Goal: Information Seeking & Learning: Learn about a topic

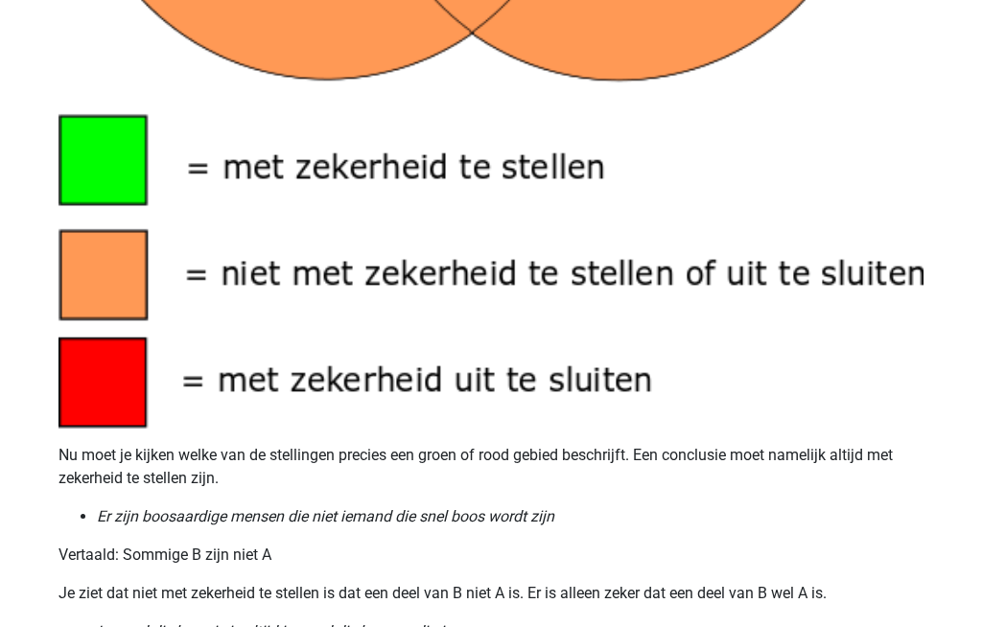
scroll to position [1722, 0]
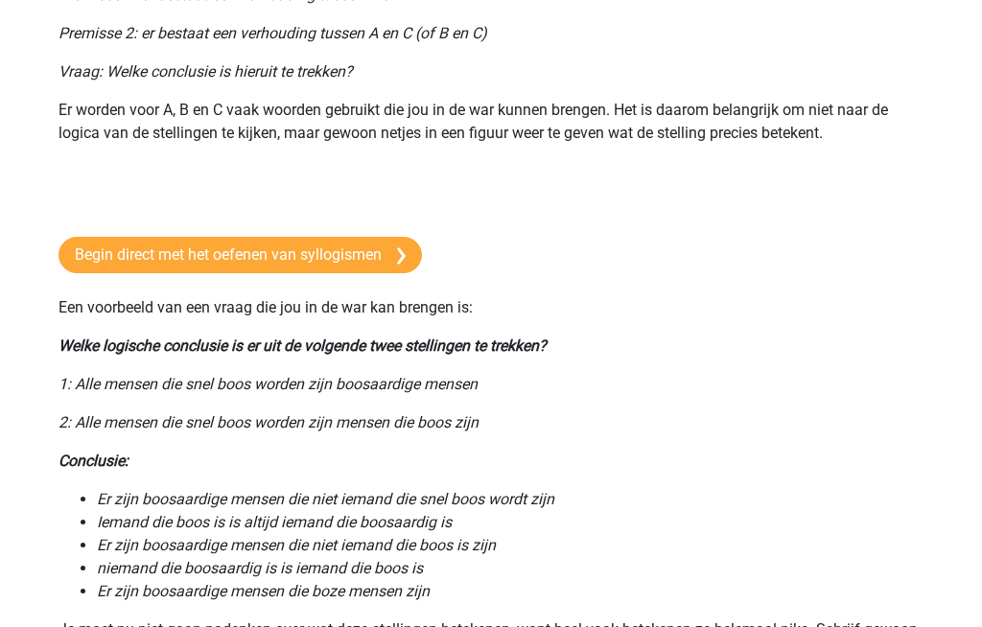
scroll to position [357, 0]
click at [160, 253] on link "Begin direct met het oefenen van syllogismen" at bounding box center [239, 256] width 363 height 36
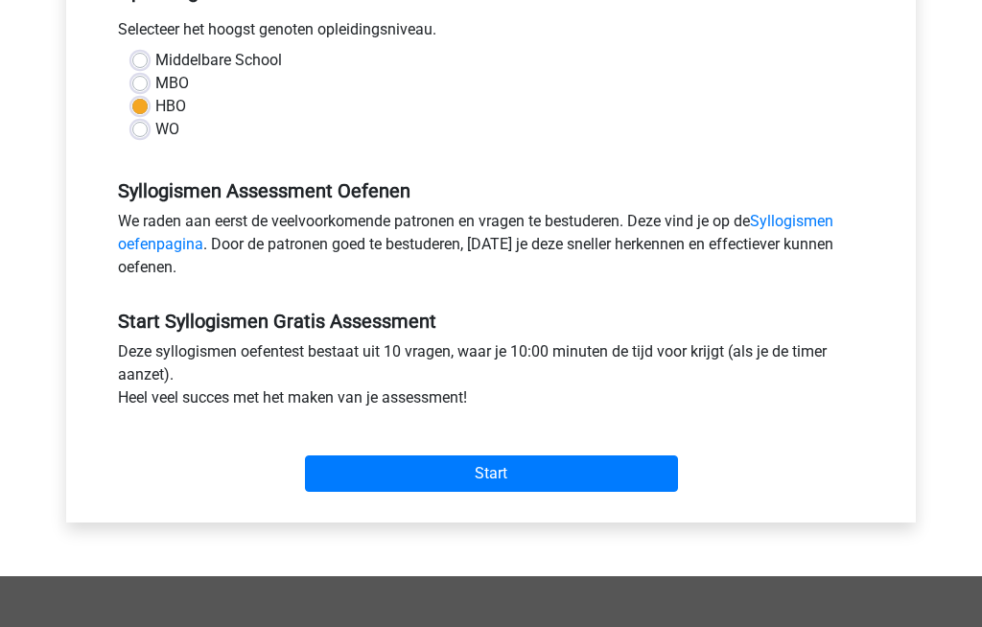
scroll to position [432, 0]
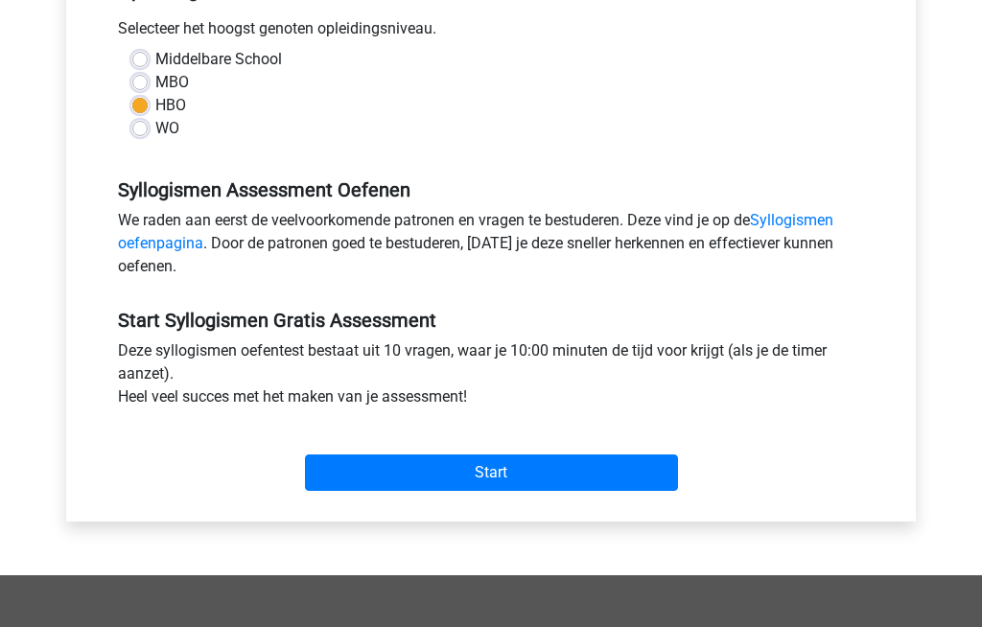
click at [376, 463] on input "Start" at bounding box center [491, 473] width 373 height 36
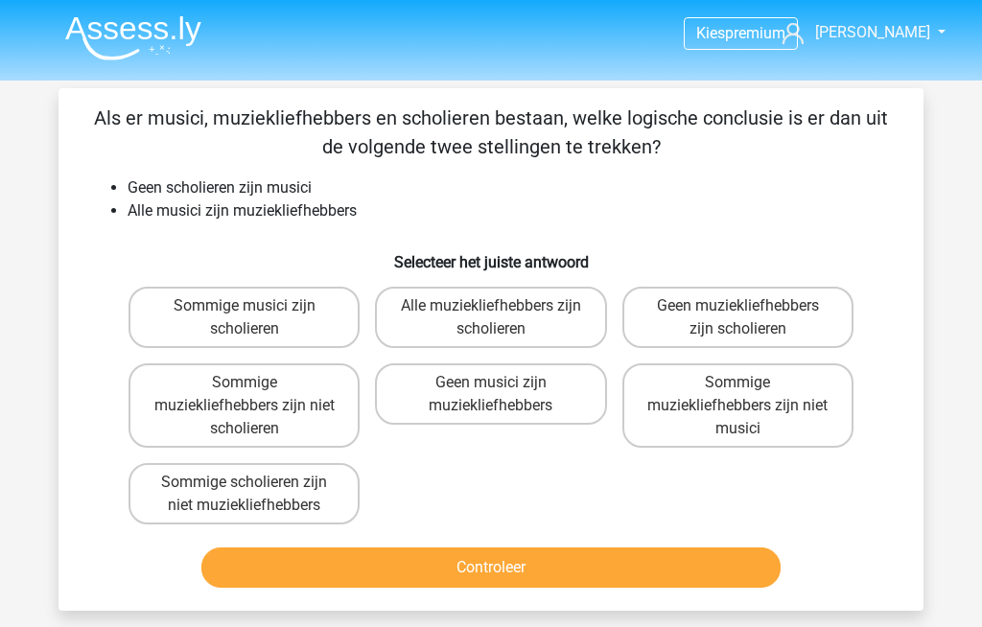
click at [165, 494] on label "Sommige scholieren zijn niet muziekliefhebbers" at bounding box center [243, 493] width 231 height 61
click at [244, 494] on input "Sommige scholieren zijn niet muziekliefhebbers" at bounding box center [250, 488] width 12 height 12
radio input "true"
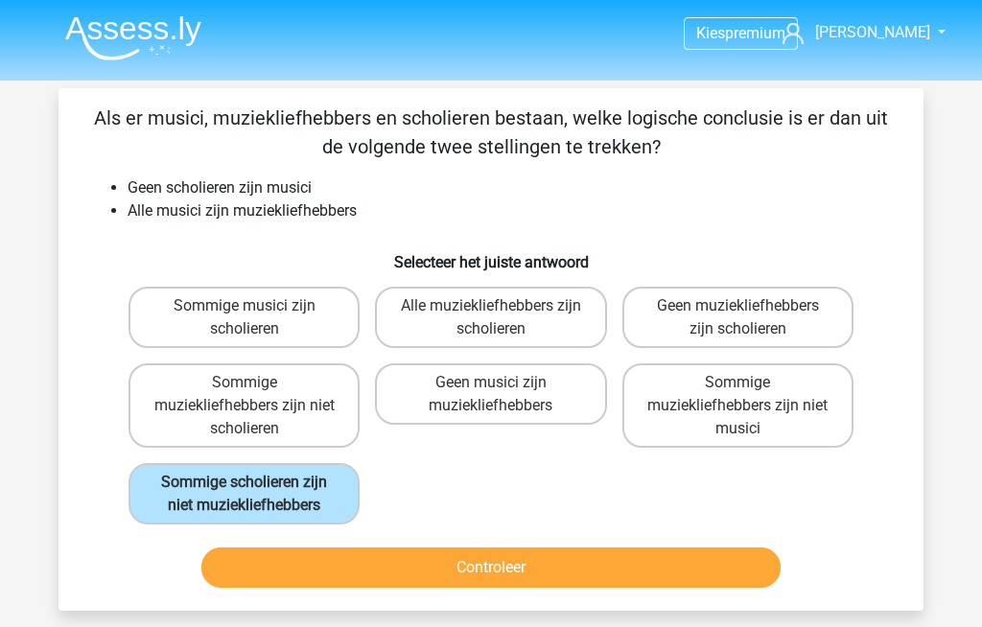
click at [251, 588] on button "Controleer" at bounding box center [491, 567] width 580 height 40
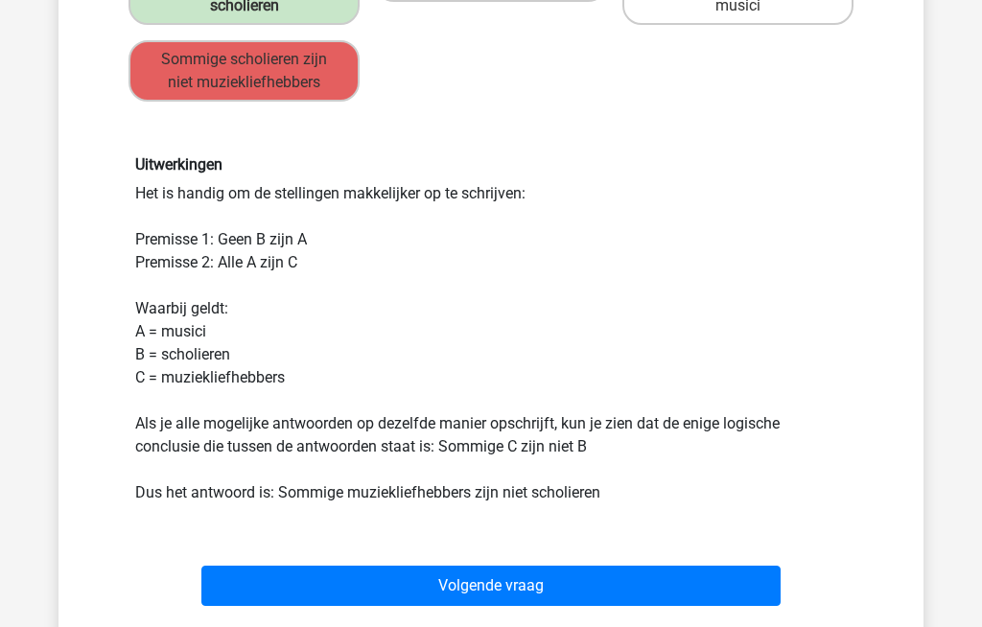
scroll to position [428, 0]
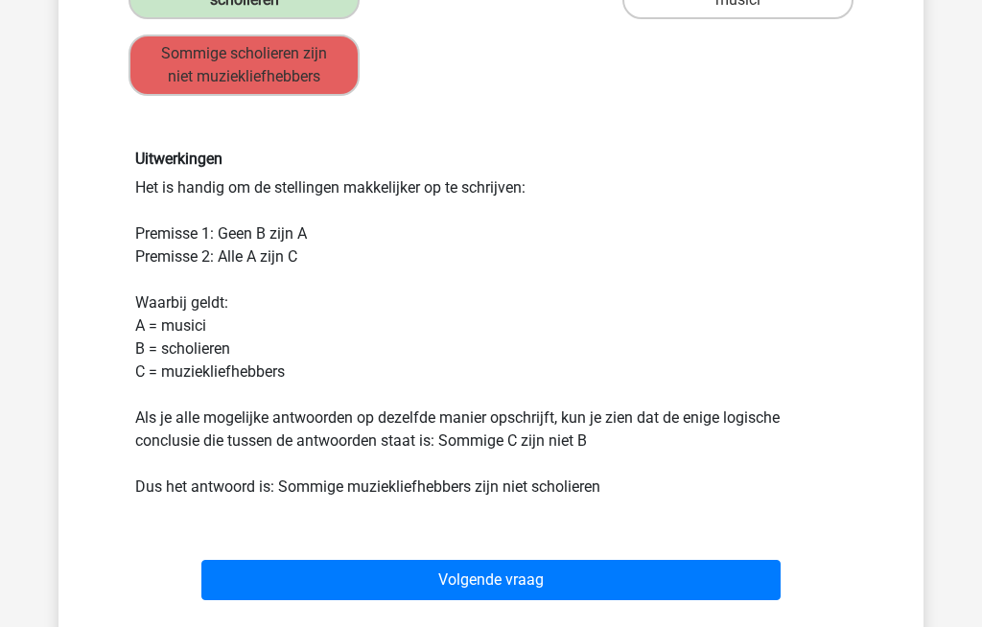
click at [314, 580] on button "Volgende vraag" at bounding box center [491, 581] width 580 height 40
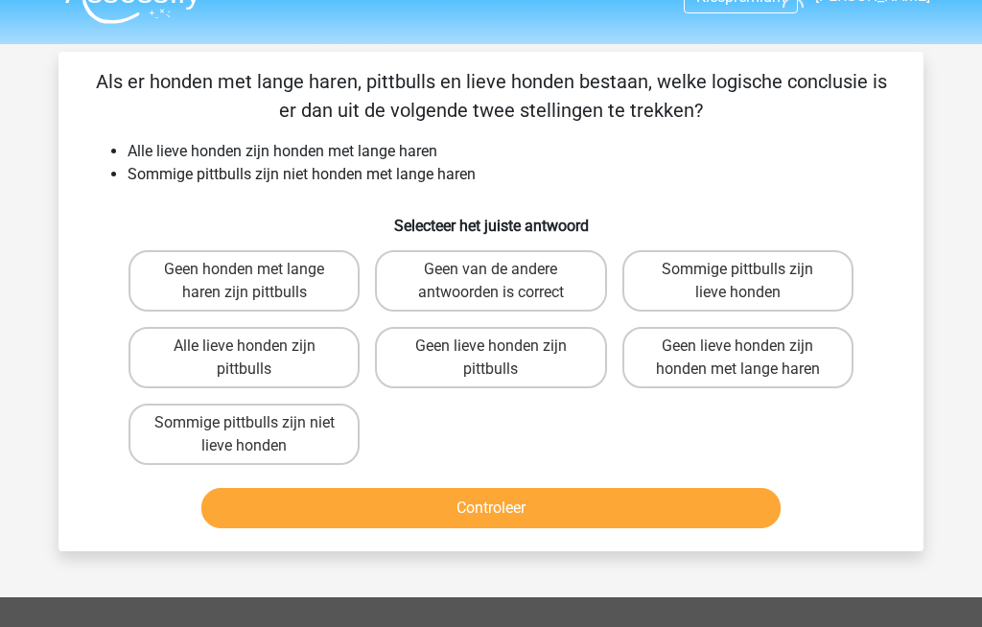
scroll to position [36, 0]
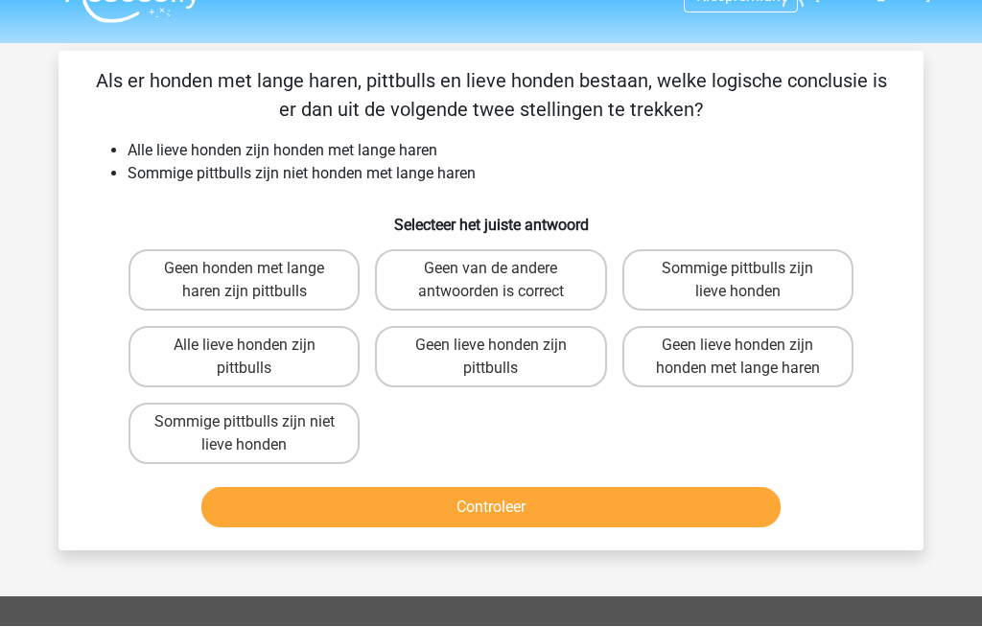
click at [689, 266] on label "Sommige pittbulls zijn lieve honden" at bounding box center [737, 280] width 231 height 61
click at [737, 269] on input "Sommige pittbulls zijn lieve honden" at bounding box center [743, 275] width 12 height 12
radio input "true"
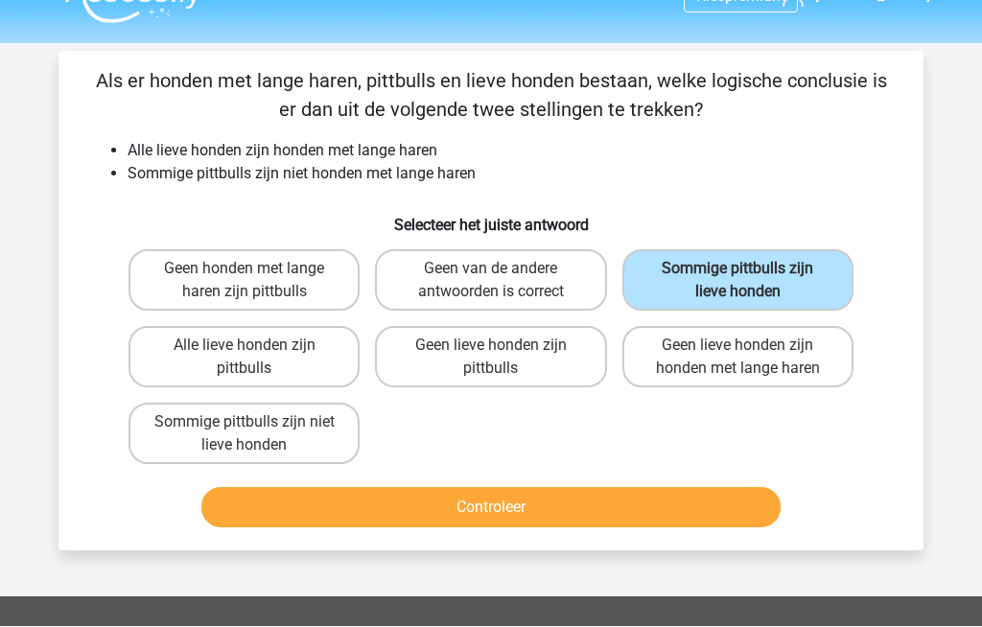
scroll to position [37, 0]
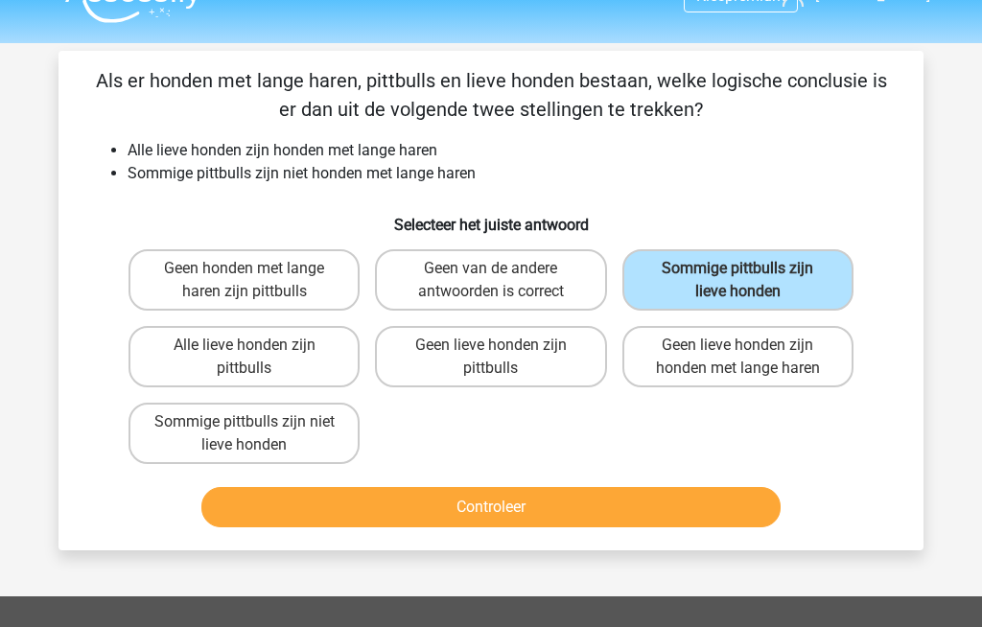
click at [370, 511] on button "Controleer" at bounding box center [491, 507] width 580 height 40
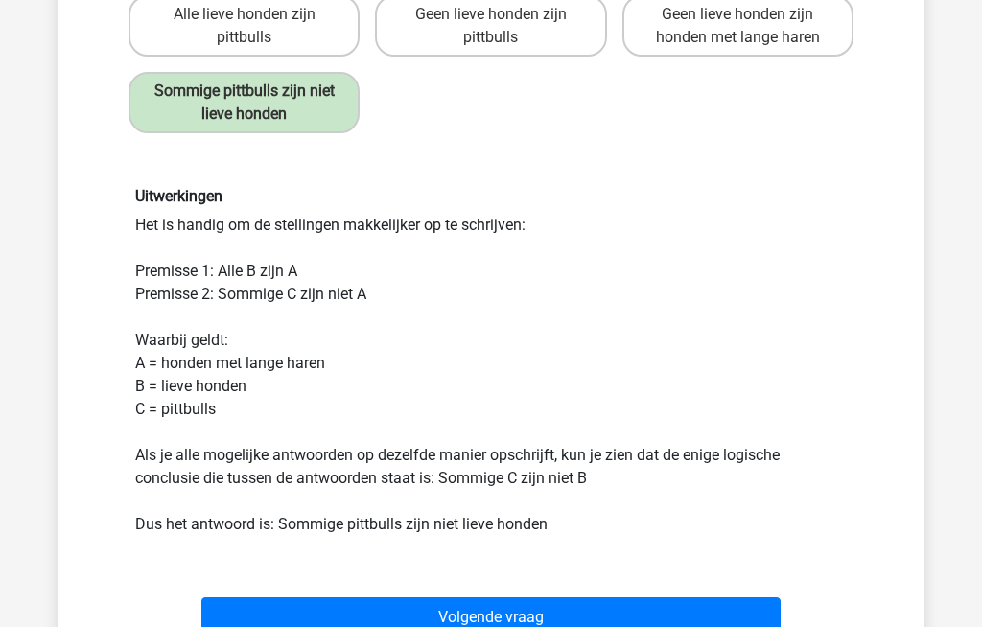
scroll to position [377, 0]
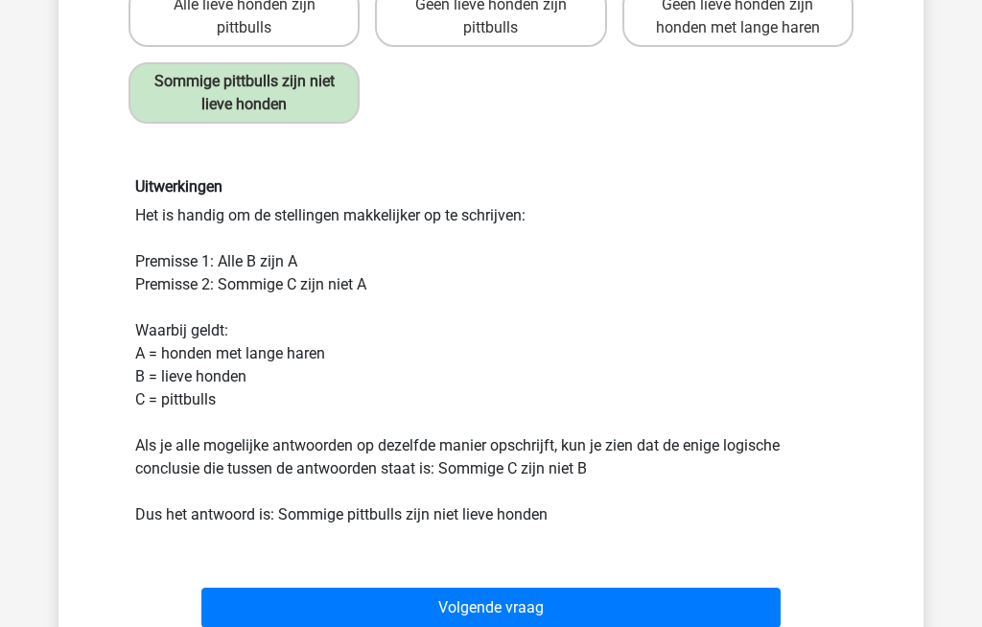
click at [302, 610] on button "Volgende vraag" at bounding box center [491, 609] width 580 height 40
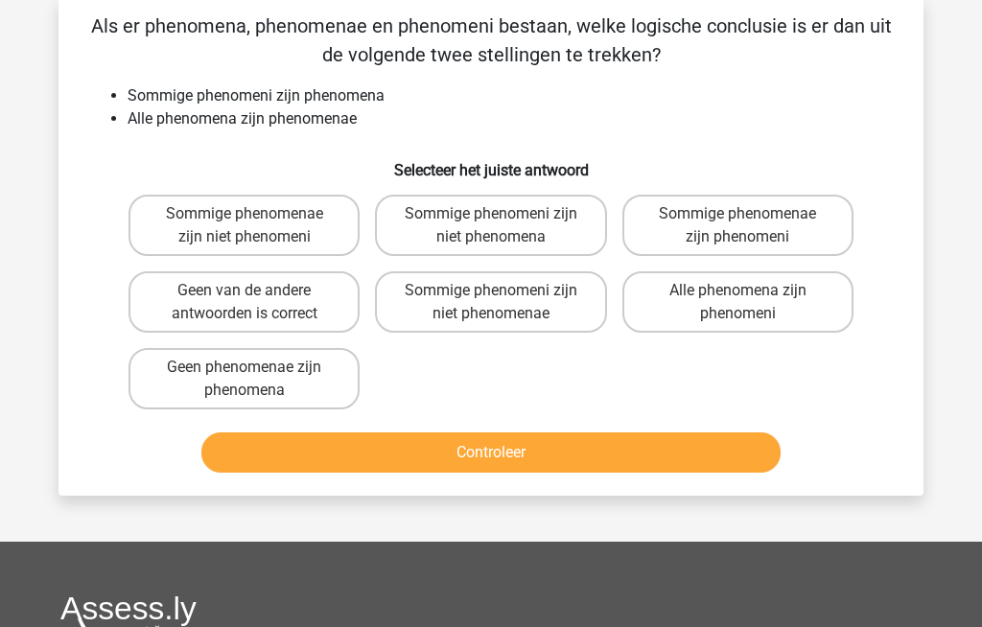
scroll to position [88, 0]
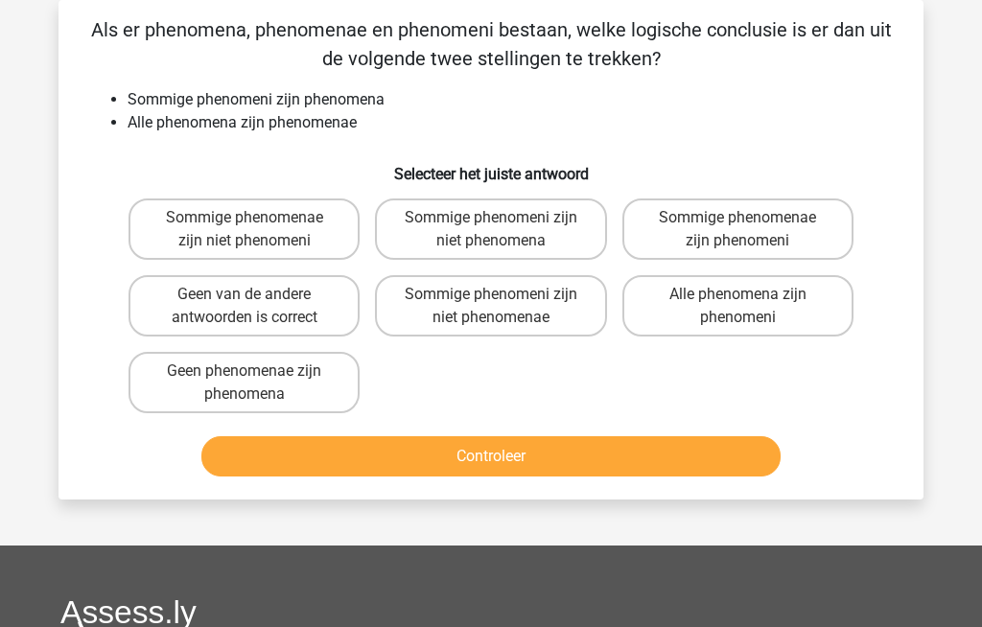
click at [632, 333] on label "Alle phenomena zijn phenomeni" at bounding box center [737, 305] width 231 height 61
click at [737, 307] on input "Alle phenomena zijn phenomeni" at bounding box center [743, 300] width 12 height 12
radio input "true"
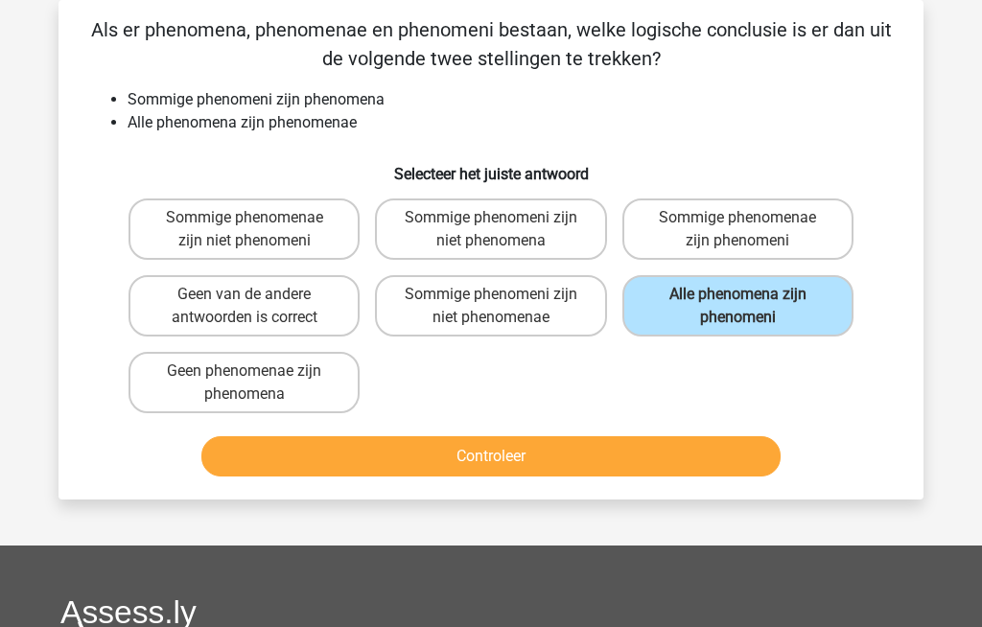
click at [603, 379] on div "Sommige phenomenae zijn niet phenomeni Sommige phenomeni zijn niet phenomena So…" at bounding box center [491, 306] width 740 height 230
click at [448, 212] on label "Sommige phenomeni zijn niet phenomena" at bounding box center [490, 228] width 231 height 61
click at [491, 218] on input "Sommige phenomeni zijn niet phenomena" at bounding box center [497, 224] width 12 height 12
radio input "true"
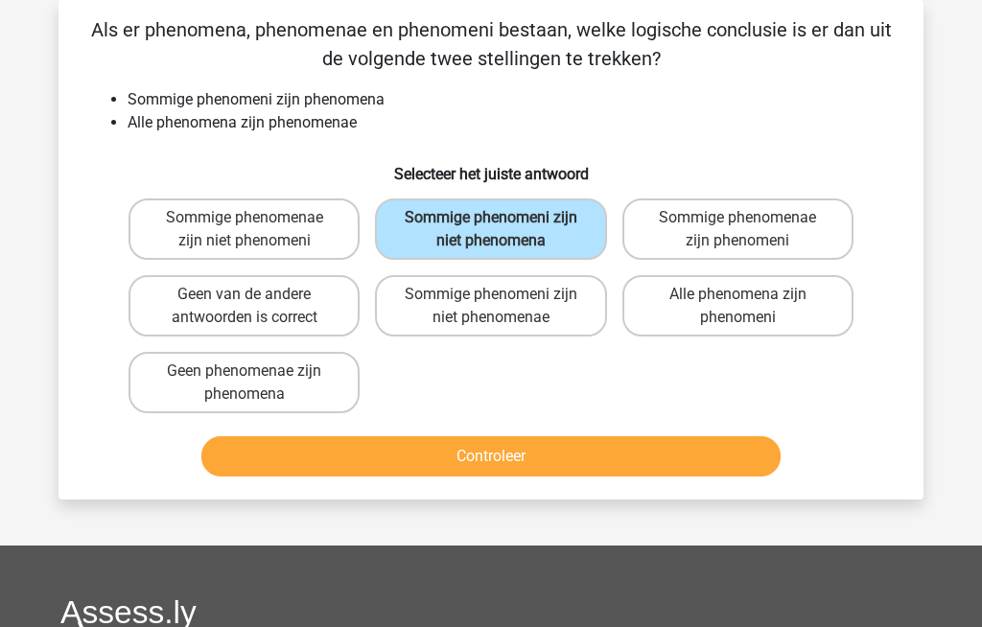
click at [413, 467] on button "Controleer" at bounding box center [491, 456] width 580 height 40
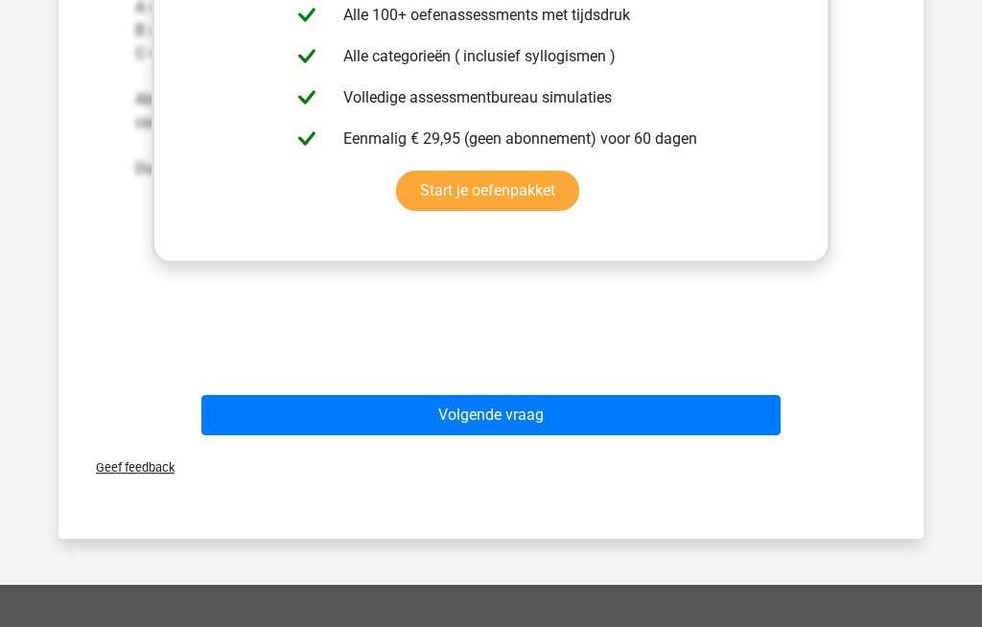
scroll to position [744, 0]
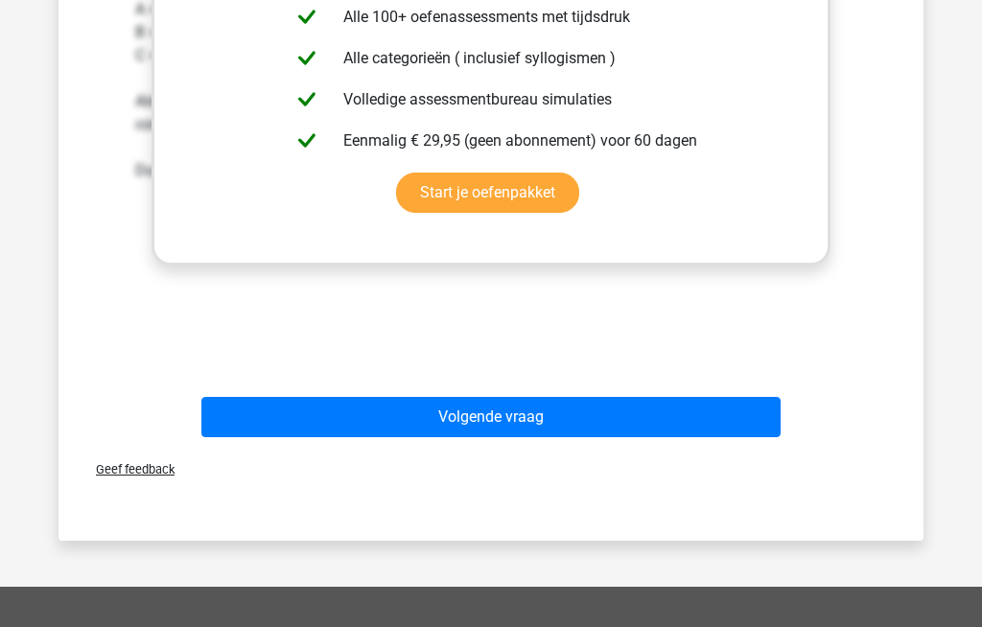
click at [286, 407] on button "Volgende vraag" at bounding box center [491, 418] width 580 height 40
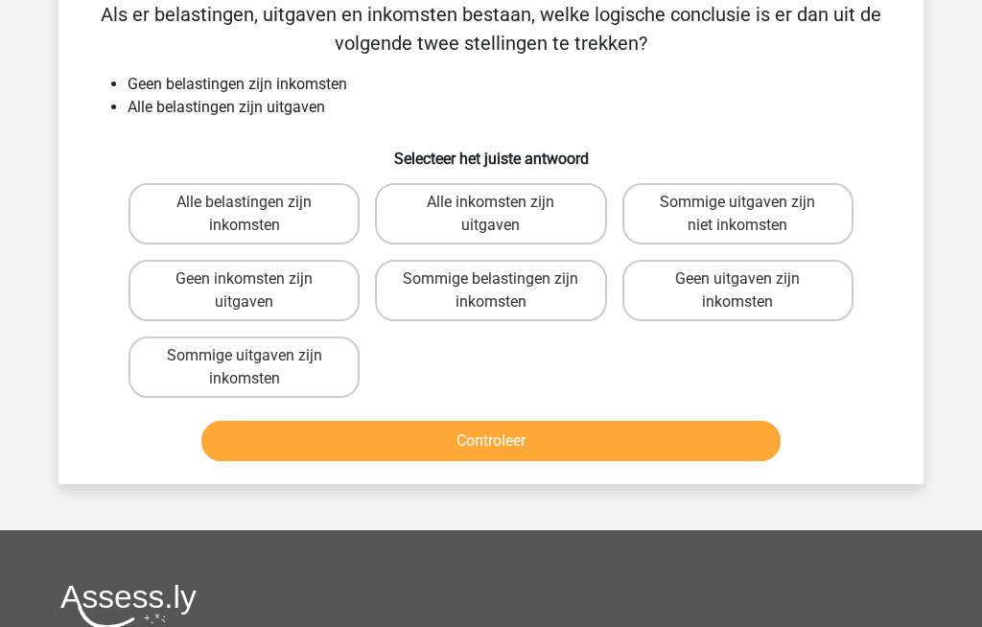
scroll to position [88, 0]
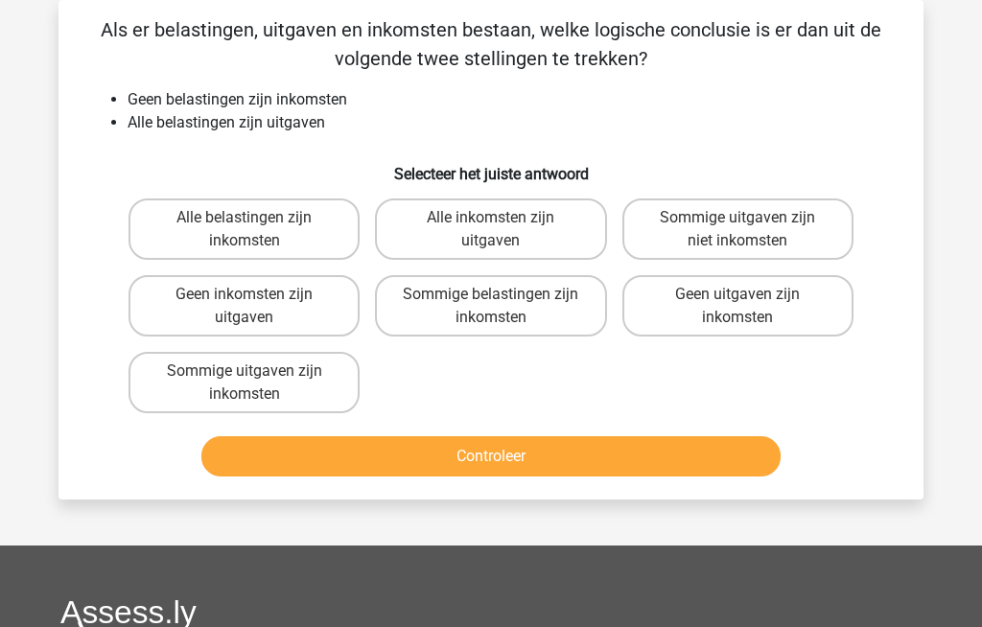
click at [853, 161] on h6 "Selecteer het juiste antwoord" at bounding box center [490, 167] width 803 height 34
click at [900, 210] on div "Als er belastingen, uitgaven en inkomsten bestaan, welke logische conclusie is …" at bounding box center [491, 249] width 850 height 469
click at [191, 295] on label "Geen inkomsten zijn uitgaven" at bounding box center [243, 305] width 231 height 61
click at [244, 295] on input "Geen inkomsten zijn uitgaven" at bounding box center [250, 300] width 12 height 12
radio input "true"
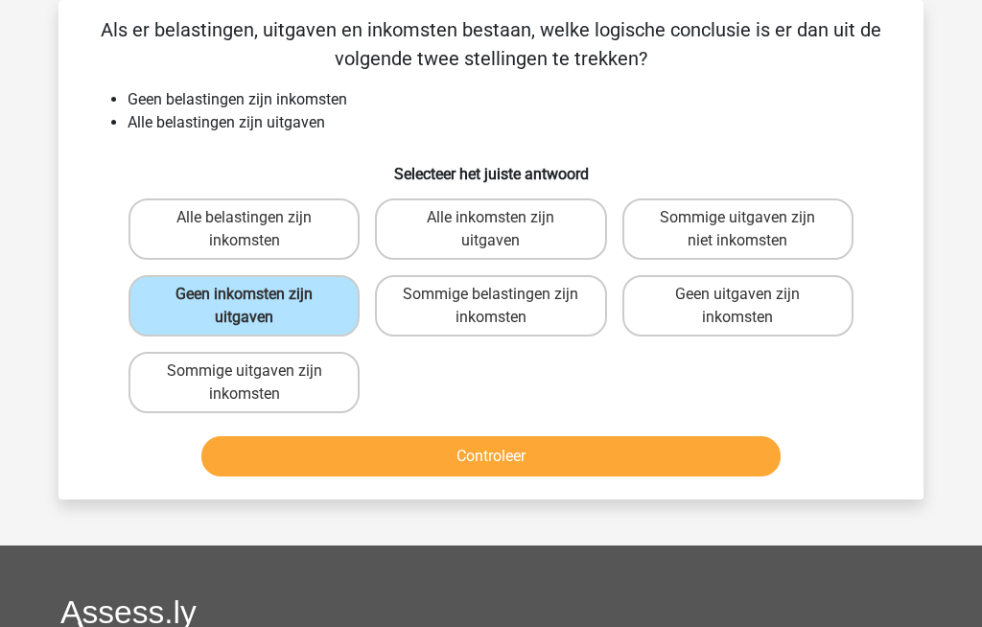
click at [344, 453] on button "Controleer" at bounding box center [491, 456] width 580 height 40
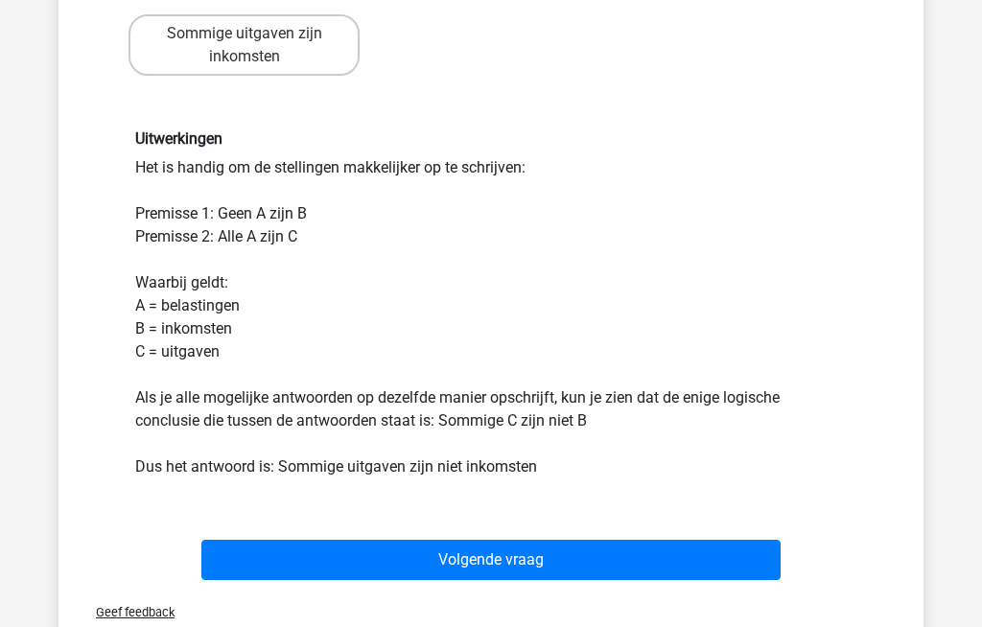
scroll to position [426, 0]
click at [273, 560] on button "Volgende vraag" at bounding box center [491, 560] width 580 height 40
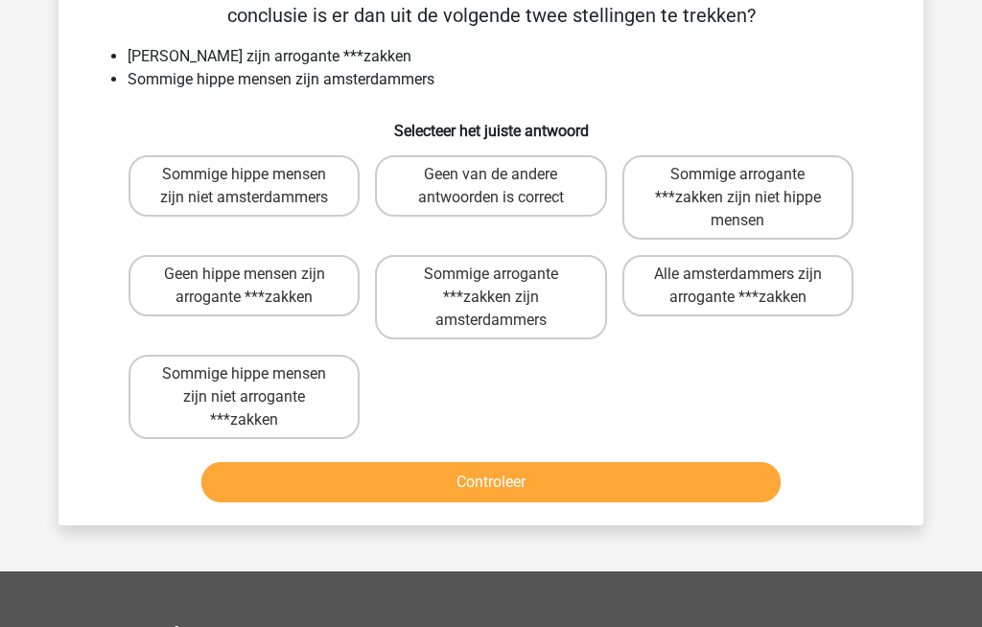
scroll to position [88, 0]
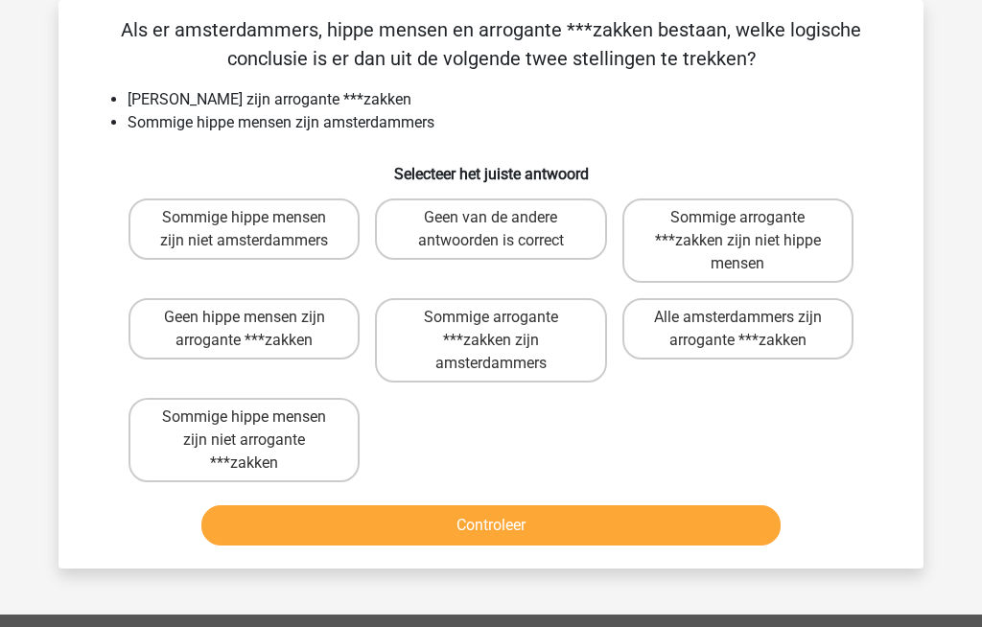
click at [194, 437] on label "Sommige hippe mensen zijn niet arrogante ***zakken" at bounding box center [243, 440] width 231 height 84
click at [244, 430] on input "Sommige hippe mensen zijn niet arrogante ***zakken" at bounding box center [250, 423] width 12 height 12
radio input "true"
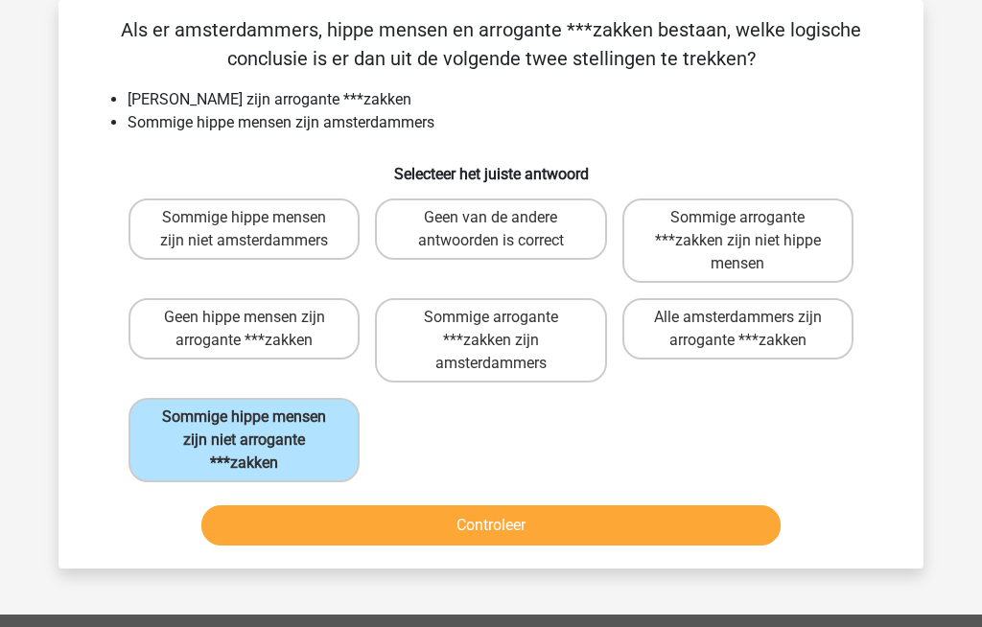
click at [251, 536] on button "Controleer" at bounding box center [491, 525] width 580 height 40
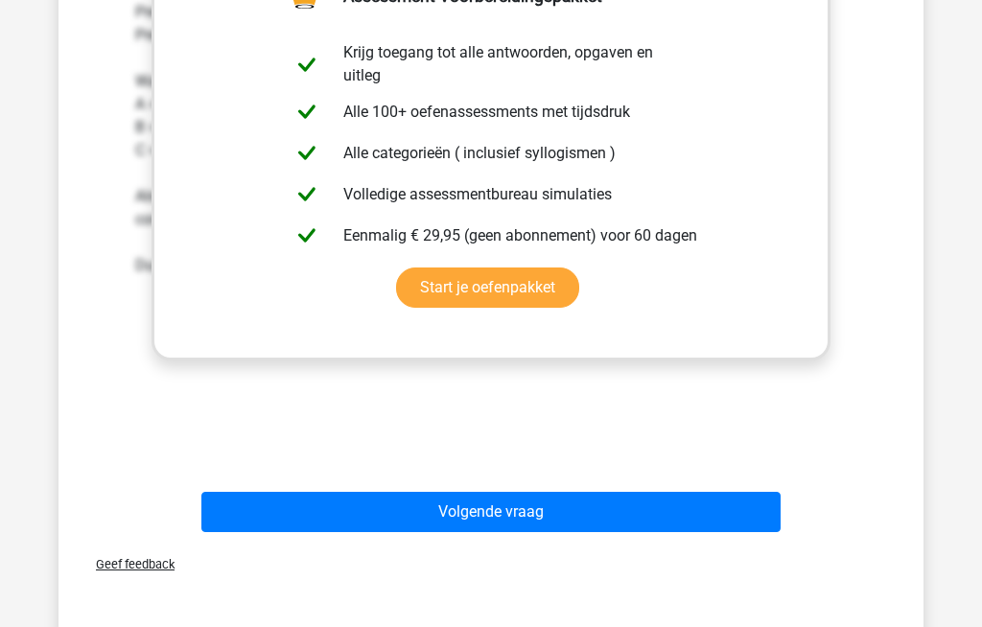
click at [279, 518] on button "Volgende vraag" at bounding box center [491, 513] width 580 height 40
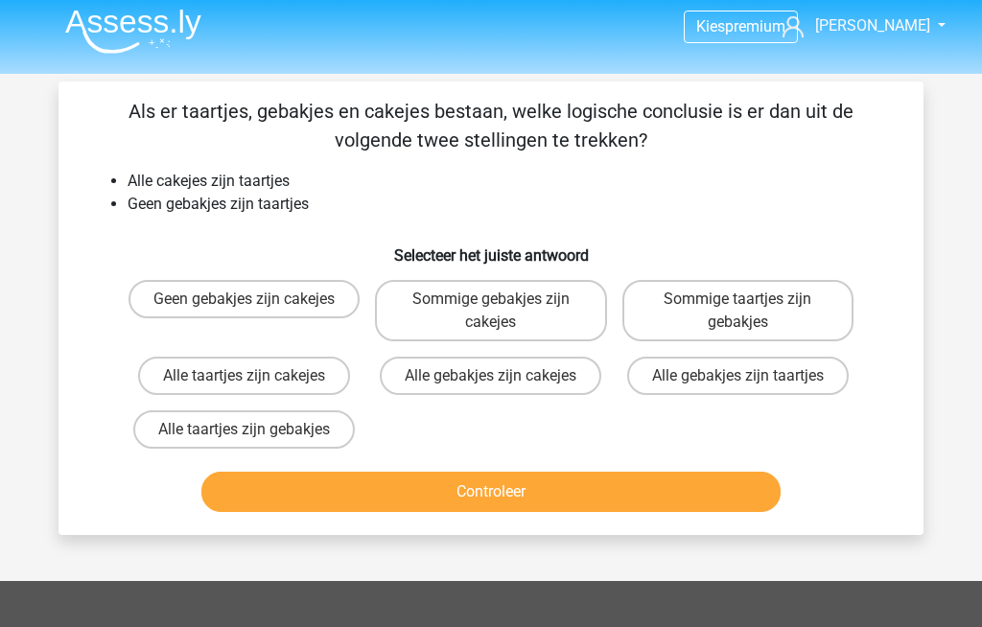
scroll to position [14, 0]
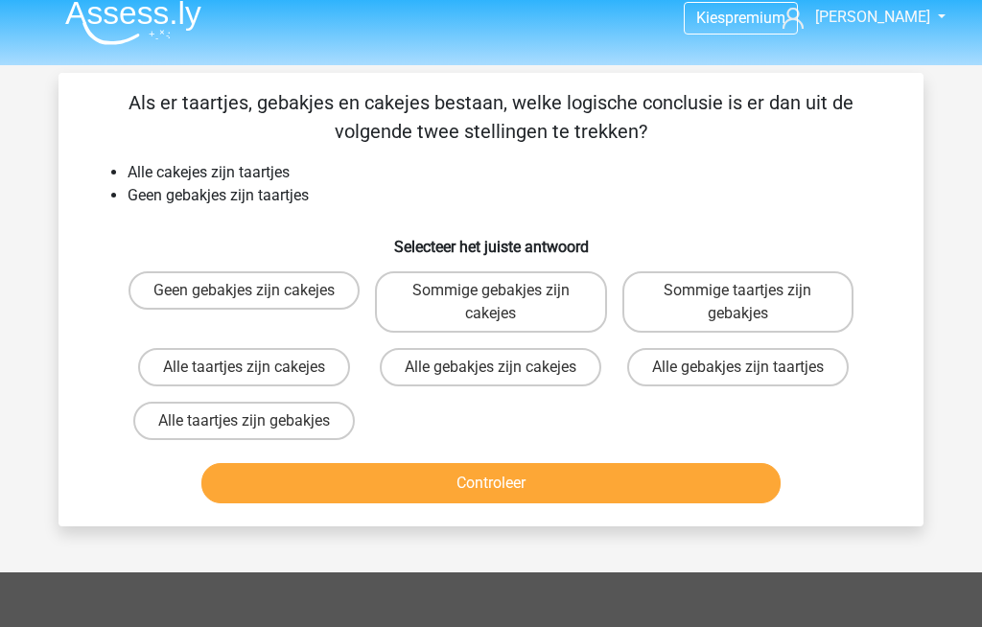
click at [681, 293] on label "Sommige taartjes zijn gebakjes" at bounding box center [737, 302] width 231 height 61
click at [737, 293] on input "Sommige taartjes zijn gebakjes" at bounding box center [743, 297] width 12 height 12
radio input "true"
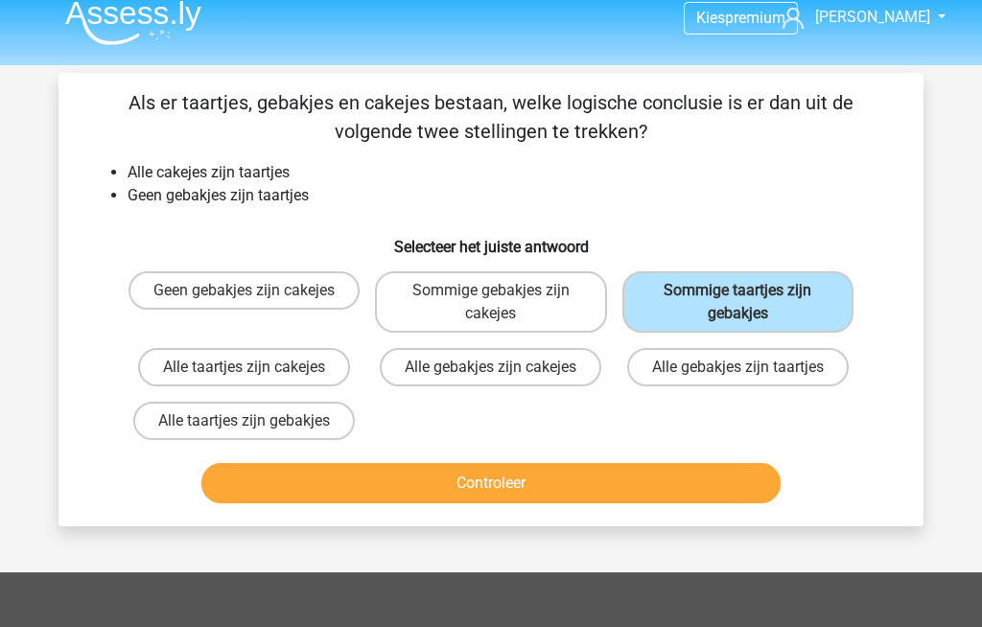
scroll to position [15, 0]
click at [405, 491] on button "Controleer" at bounding box center [491, 483] width 580 height 40
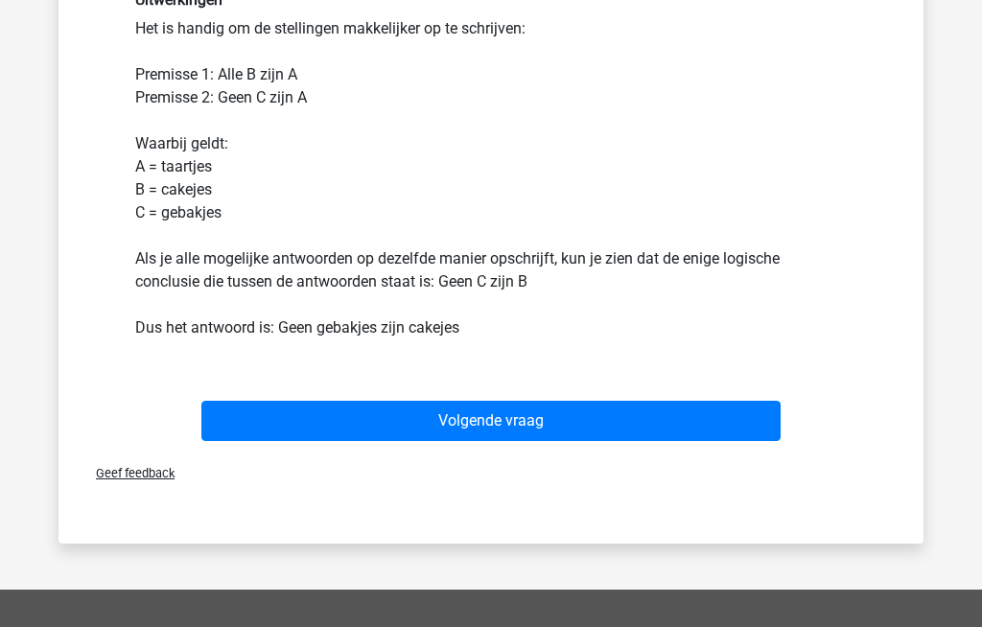
click at [613, 411] on button "Volgende vraag" at bounding box center [491, 421] width 580 height 40
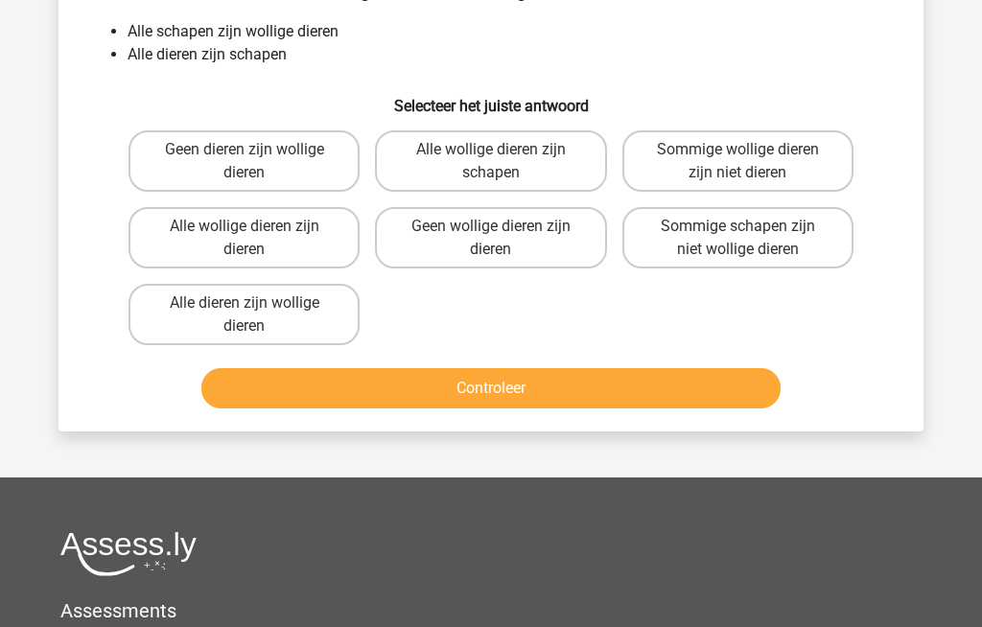
scroll to position [88, 0]
